Goal: Information Seeking & Learning: Check status

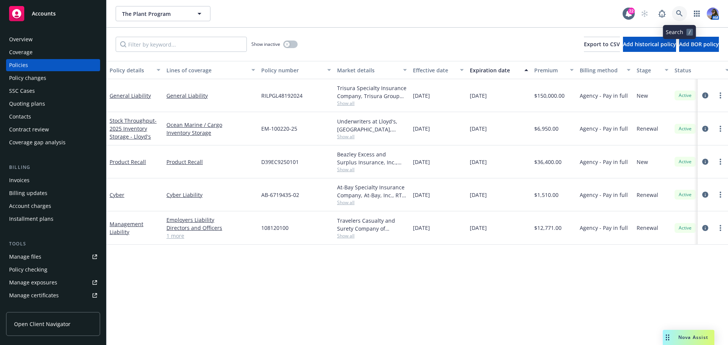
click at [679, 10] on icon at bounding box center [679, 13] width 7 height 7
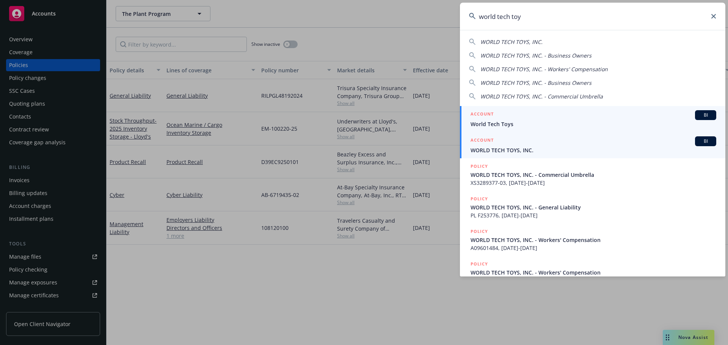
type input "world tech toy"
click at [504, 148] on span "WORLD TECH TOYS, INC." at bounding box center [594, 150] width 246 height 8
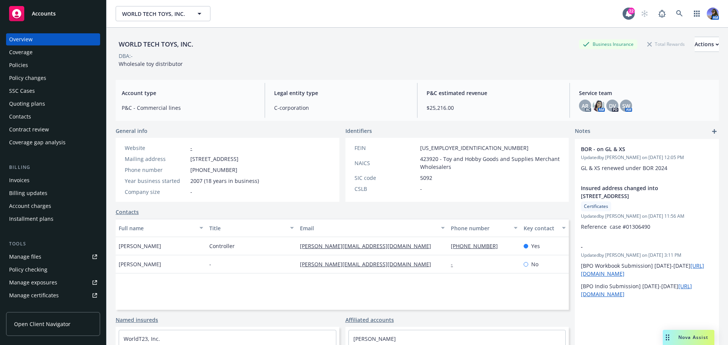
click at [40, 66] on div "Policies" at bounding box center [53, 65] width 88 height 12
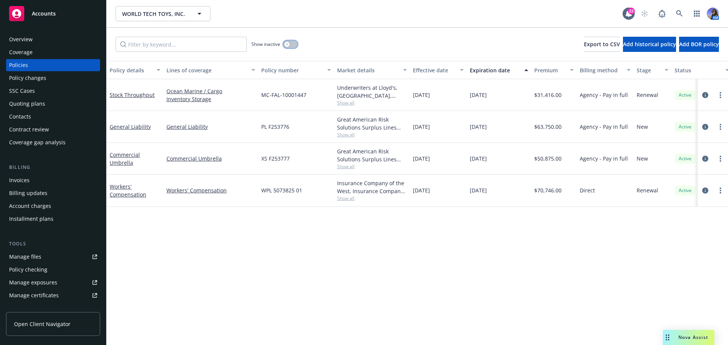
click at [292, 47] on button "button" at bounding box center [290, 45] width 14 height 8
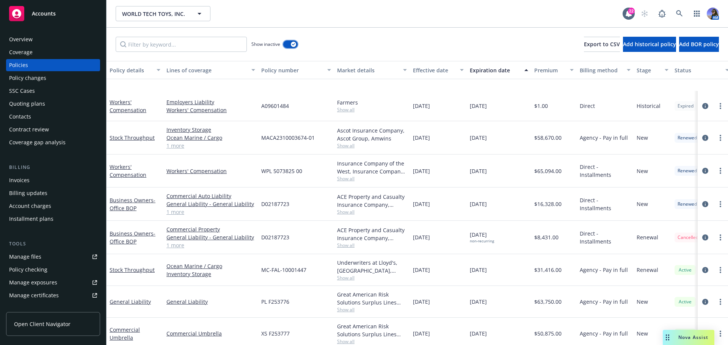
scroll to position [395, 0]
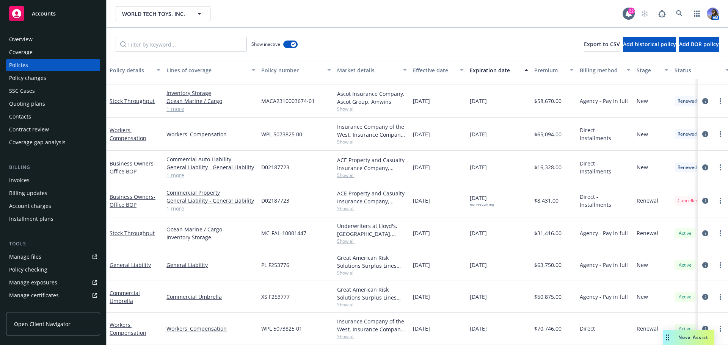
click at [347, 139] on span "Show all" at bounding box center [372, 142] width 70 height 6
click at [329, 126] on div "WPL 5073825 00" at bounding box center [296, 134] width 76 height 33
